Goal: Information Seeking & Learning: Find specific fact

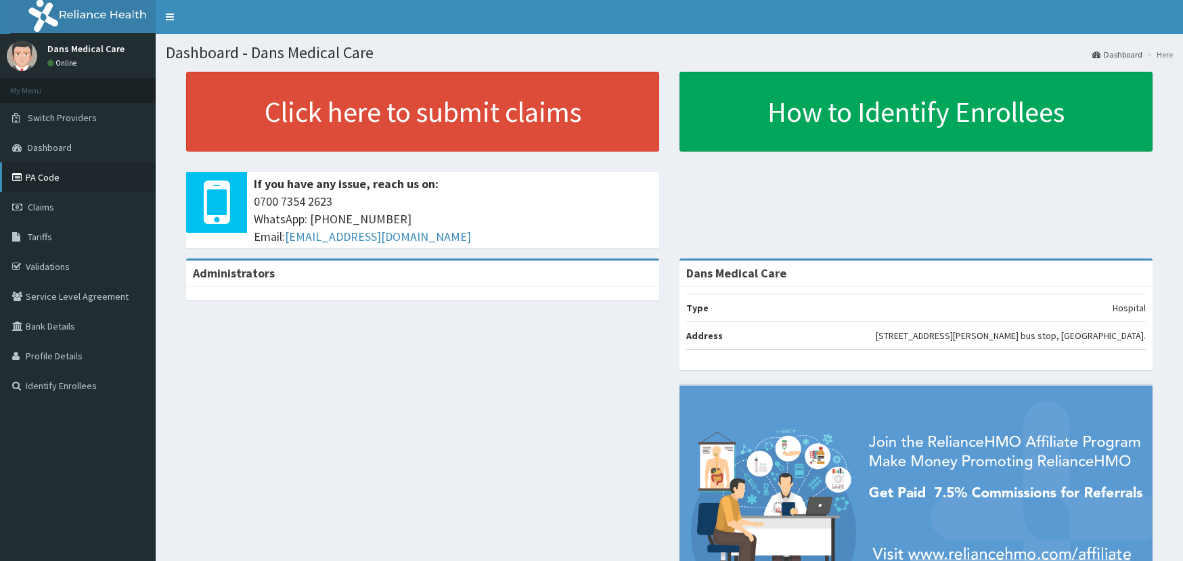
click at [34, 173] on link "PA Code" at bounding box center [78, 177] width 156 height 30
click at [44, 244] on link "Tariffs" at bounding box center [78, 237] width 156 height 30
click at [44, 236] on span "Tariffs" at bounding box center [40, 237] width 24 height 12
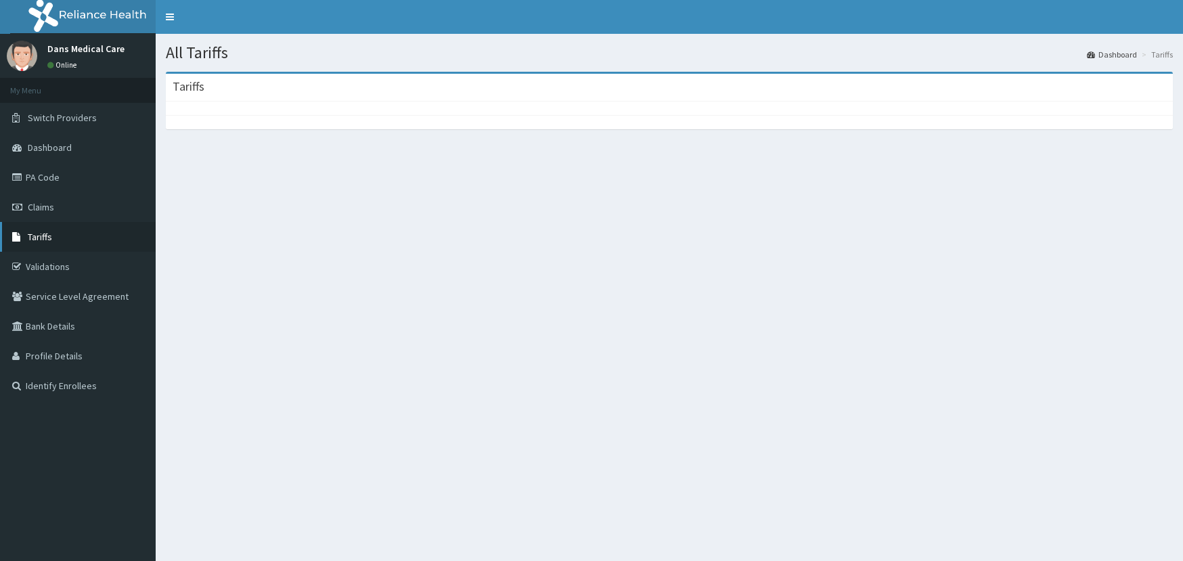
click at [49, 231] on span "Tariffs" at bounding box center [40, 237] width 24 height 12
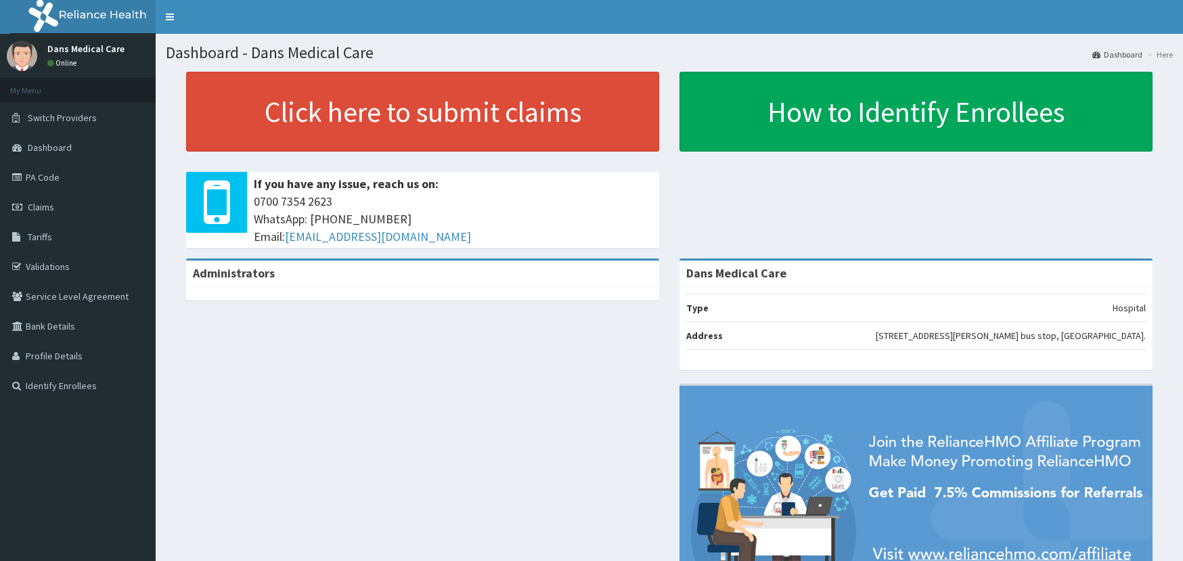
click at [352, 382] on div "Administrators Dans Medical Care Type Hospital Address [STREET_ADDRESS][PERSON_…" at bounding box center [669, 452] width 1007 height 388
click at [43, 244] on link "Tariffs" at bounding box center [78, 237] width 156 height 30
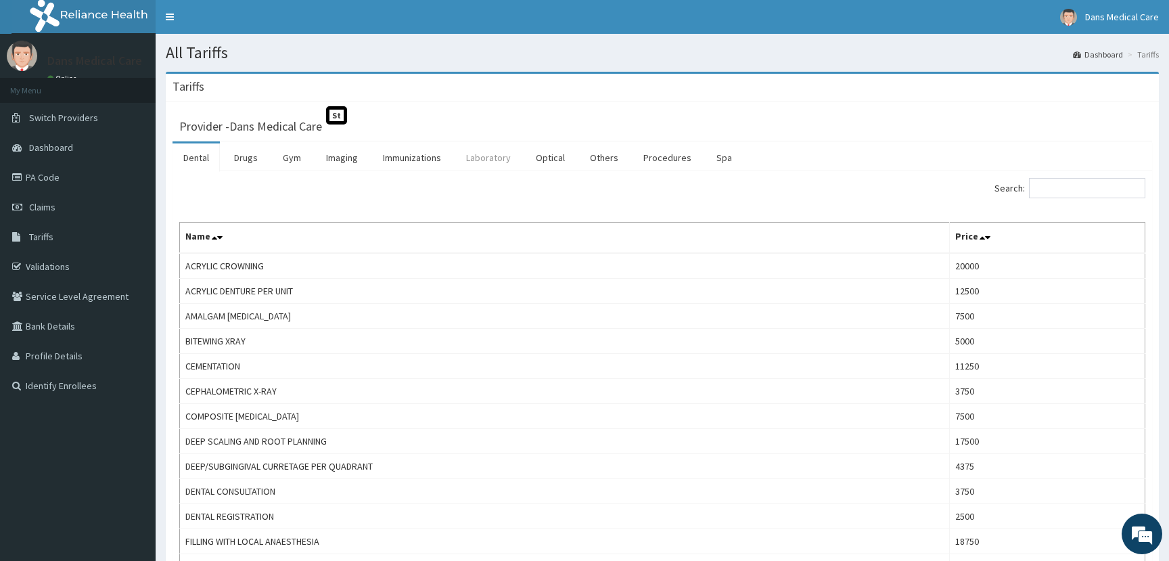
click at [484, 154] on link "Laboratory" at bounding box center [488, 157] width 66 height 28
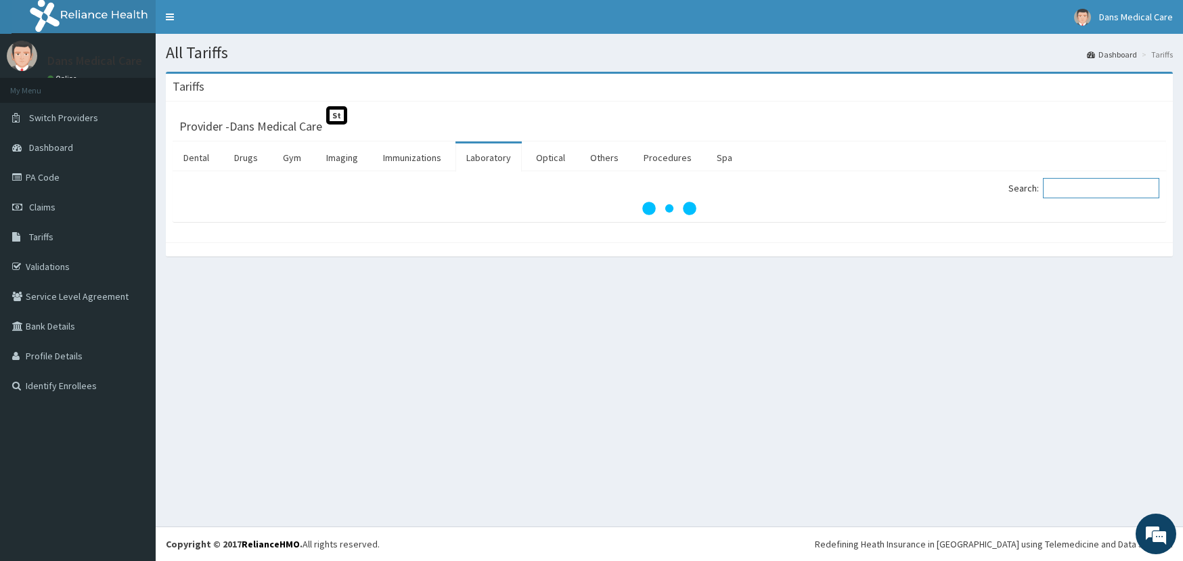
click at [1074, 184] on input "Search:" at bounding box center [1101, 188] width 116 height 20
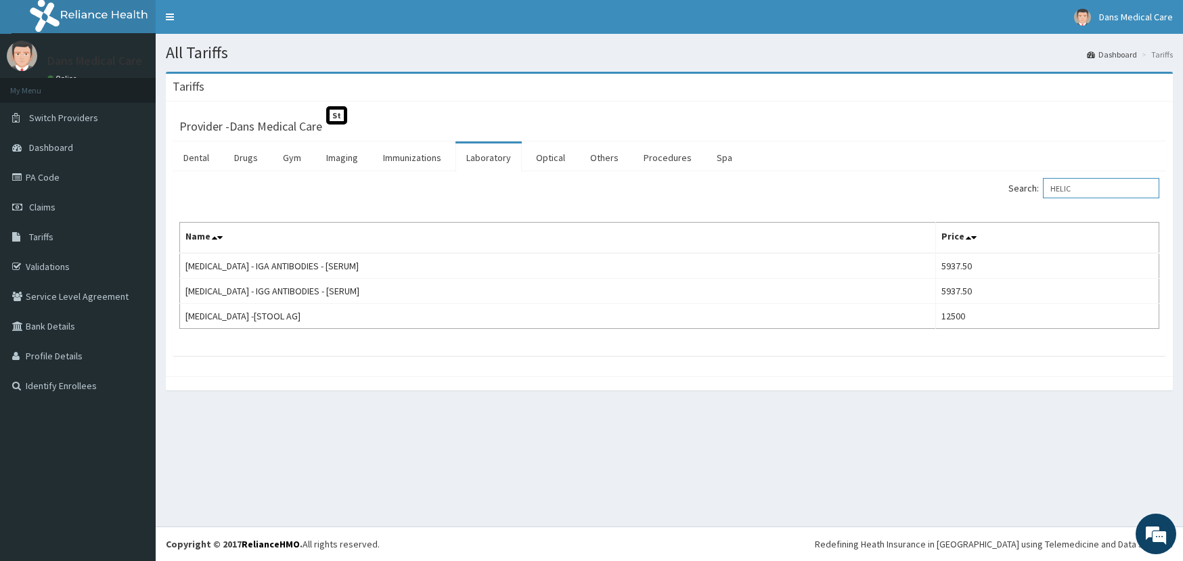
type input "HELIC"
click at [675, 160] on link "Procedures" at bounding box center [668, 157] width 70 height 28
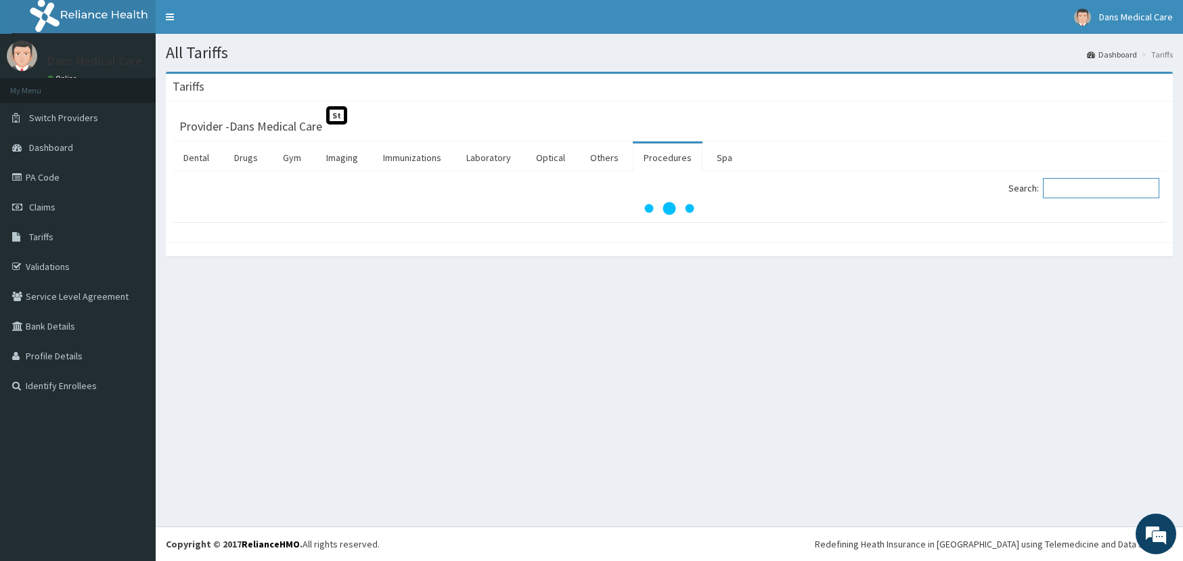
click at [1061, 188] on input "Search:" at bounding box center [1101, 188] width 116 height 20
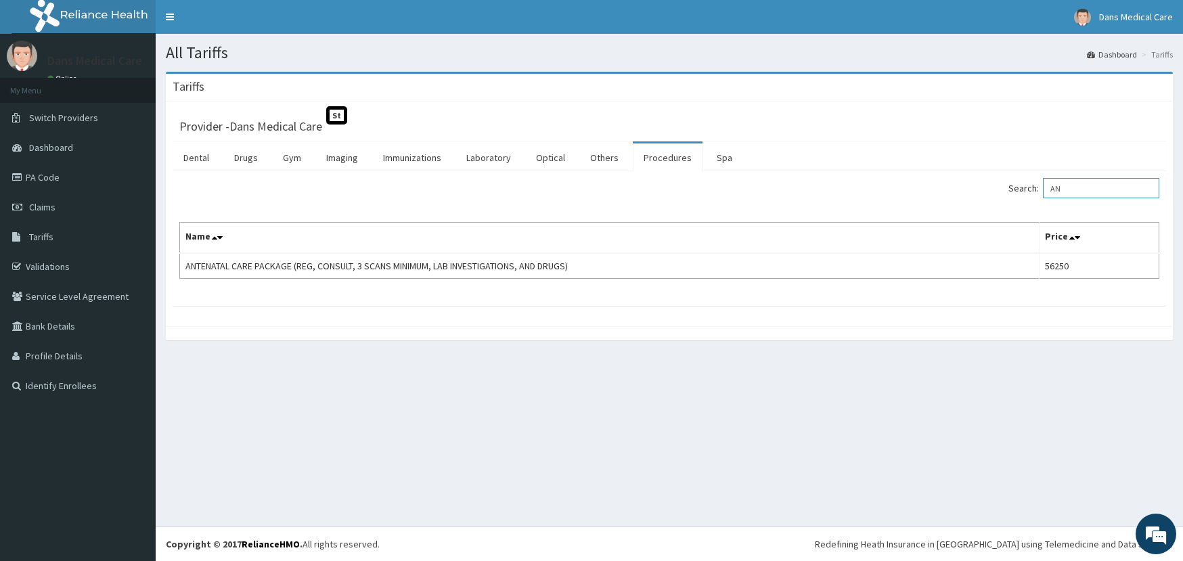
type input "A"
type input "R"
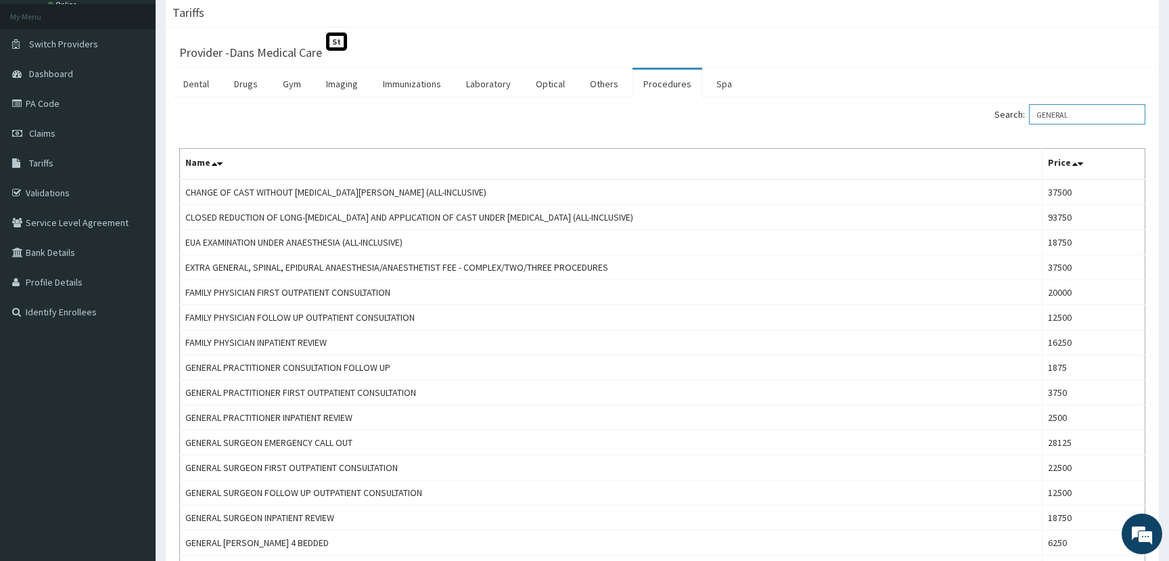
scroll to position [108, 0]
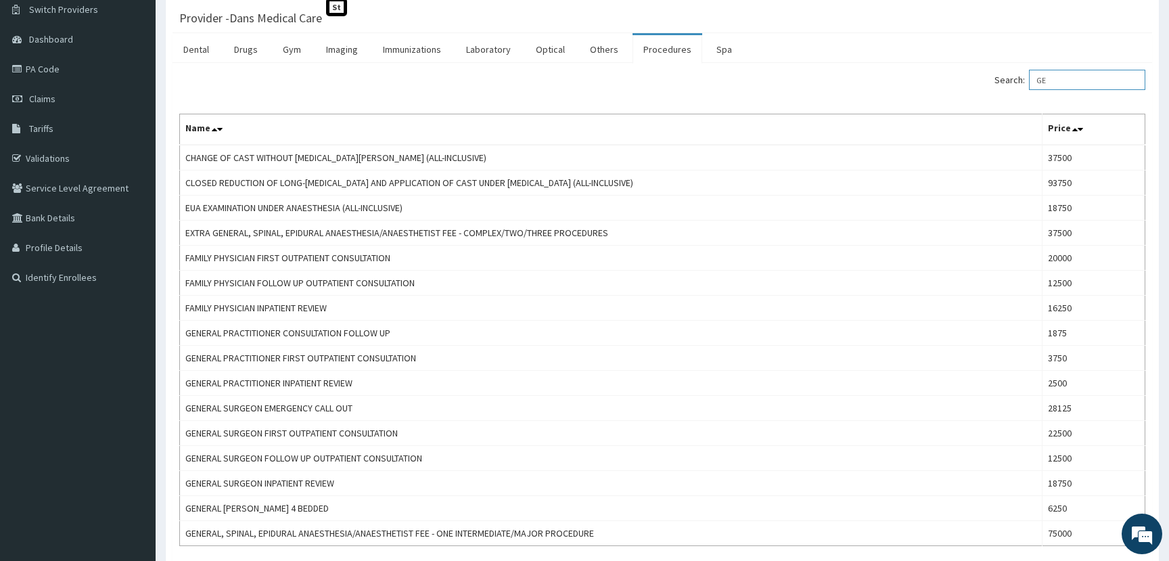
type input "G"
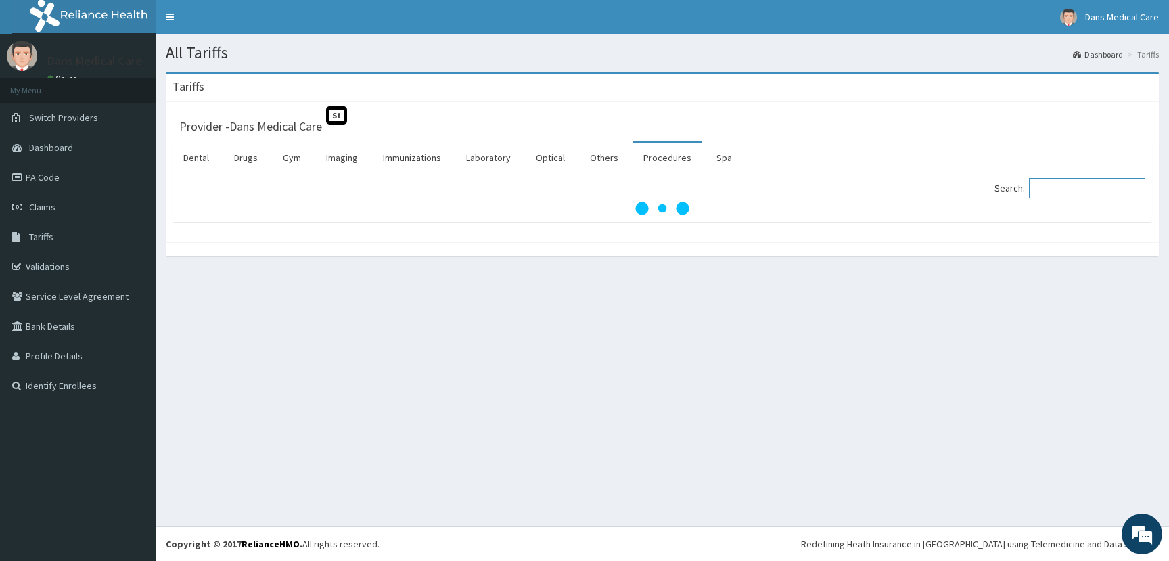
scroll to position [0, 0]
